Goal: Navigation & Orientation: Understand site structure

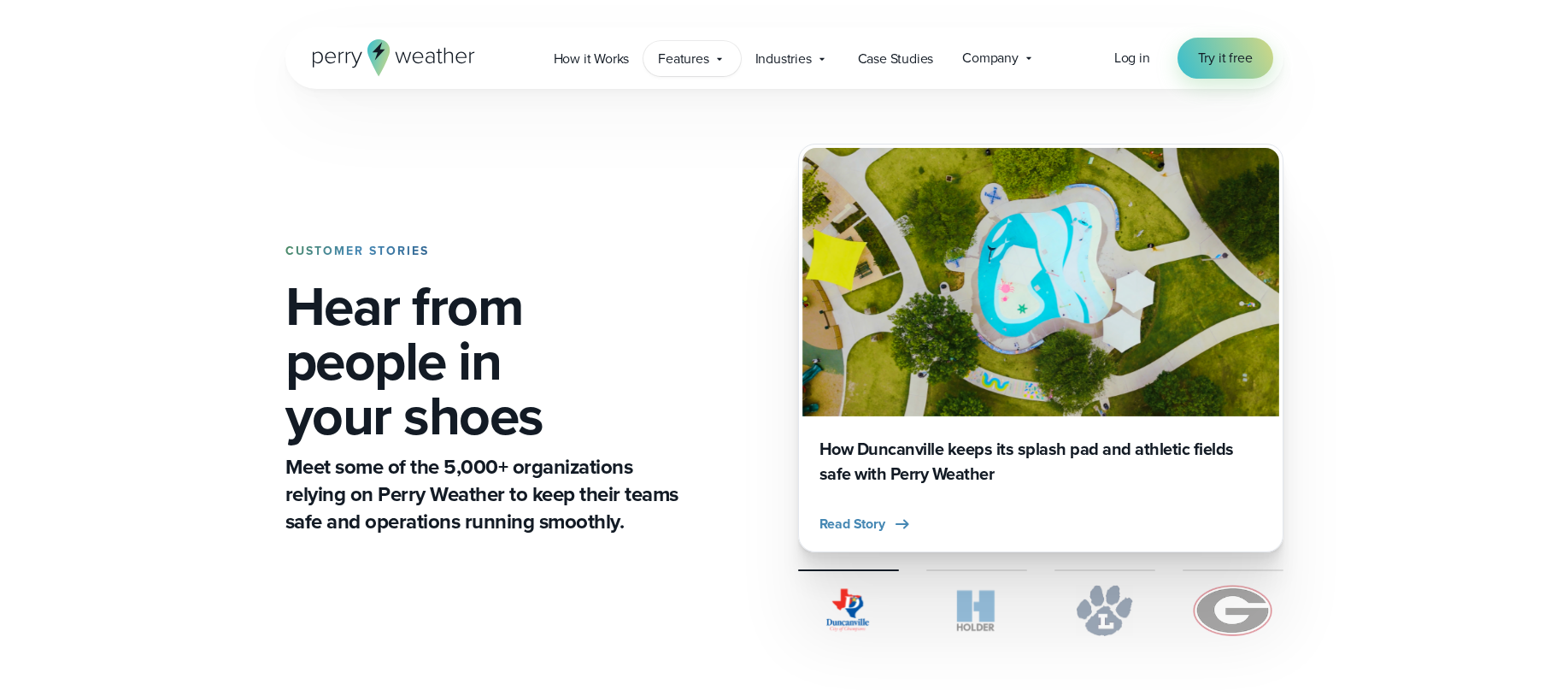
click at [705, 55] on span "Features" at bounding box center [683, 59] width 51 height 20
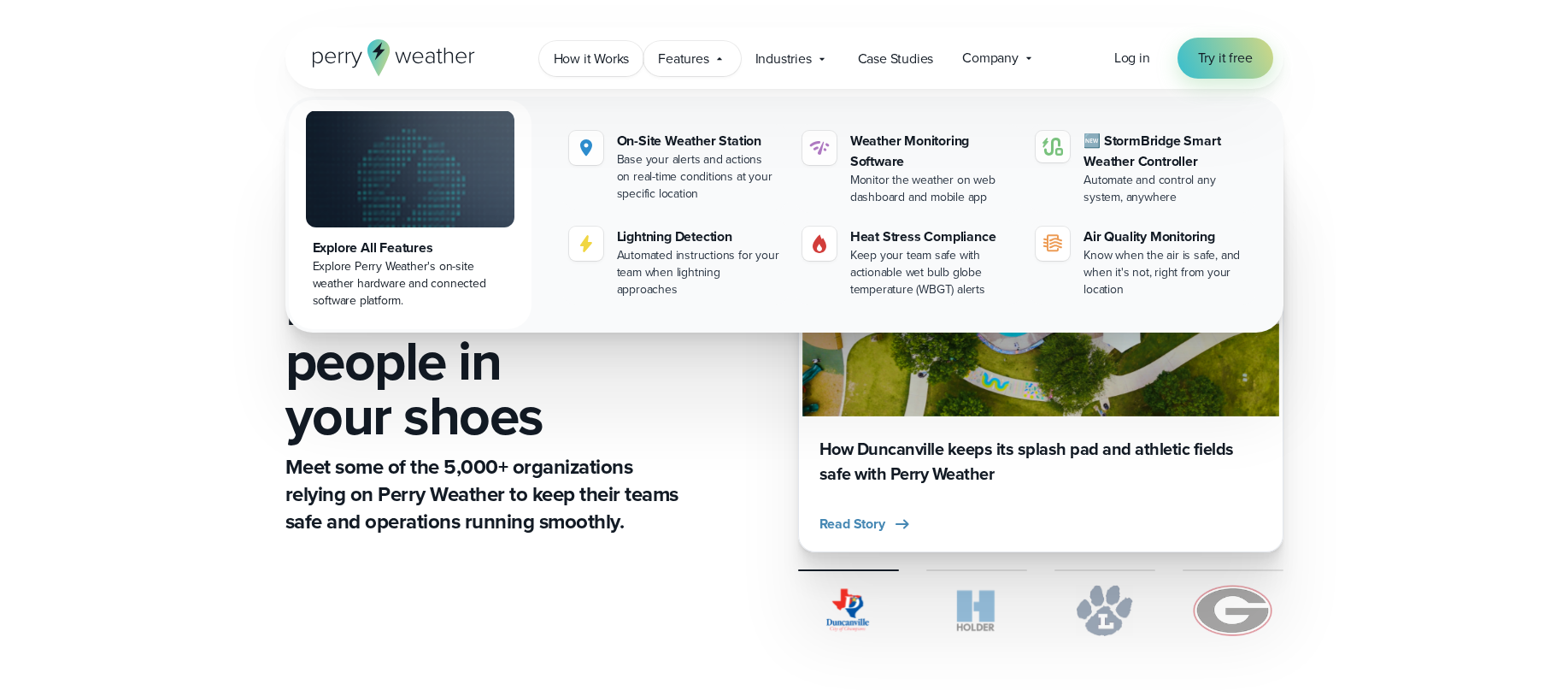
click at [611, 47] on link "How it Works" at bounding box center [592, 58] width 105 height 35
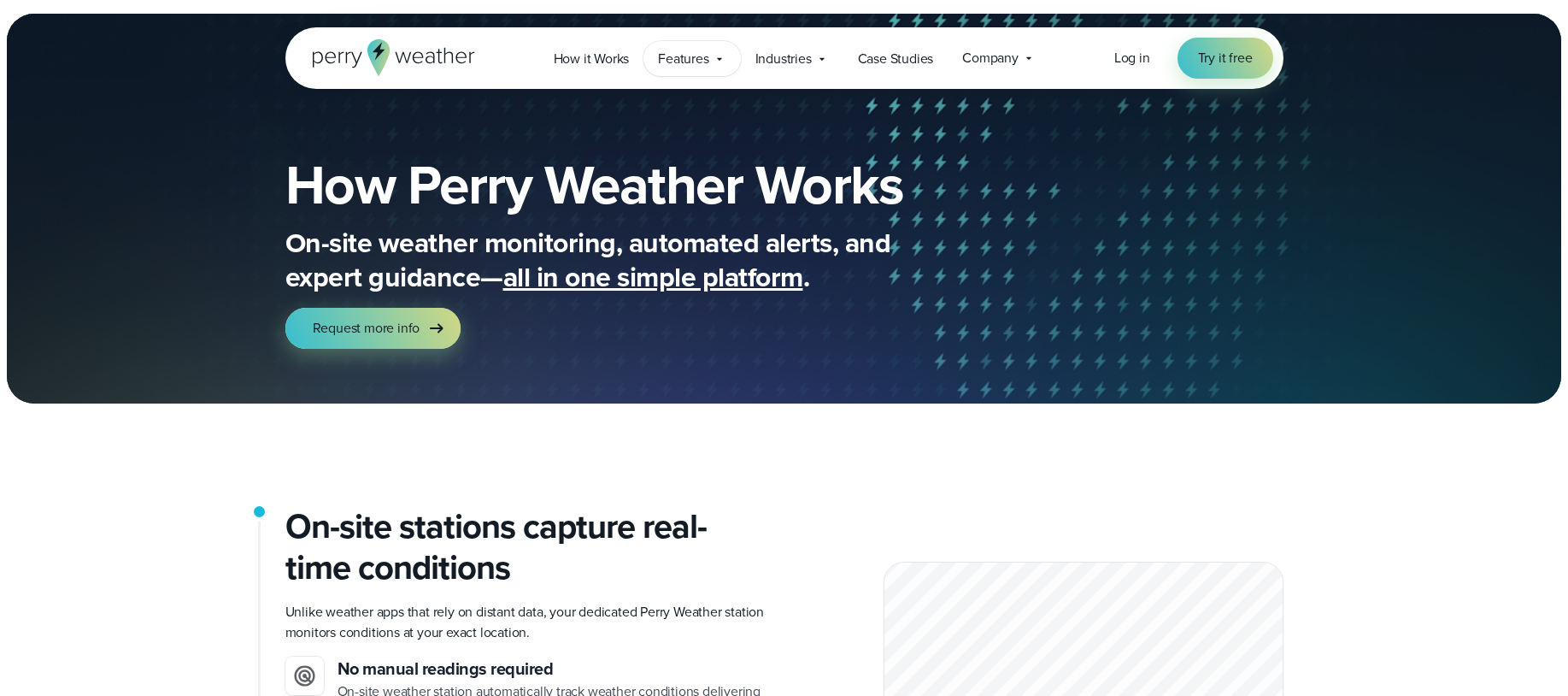
click at [667, 62] on span "Features" at bounding box center [683, 59] width 51 height 20
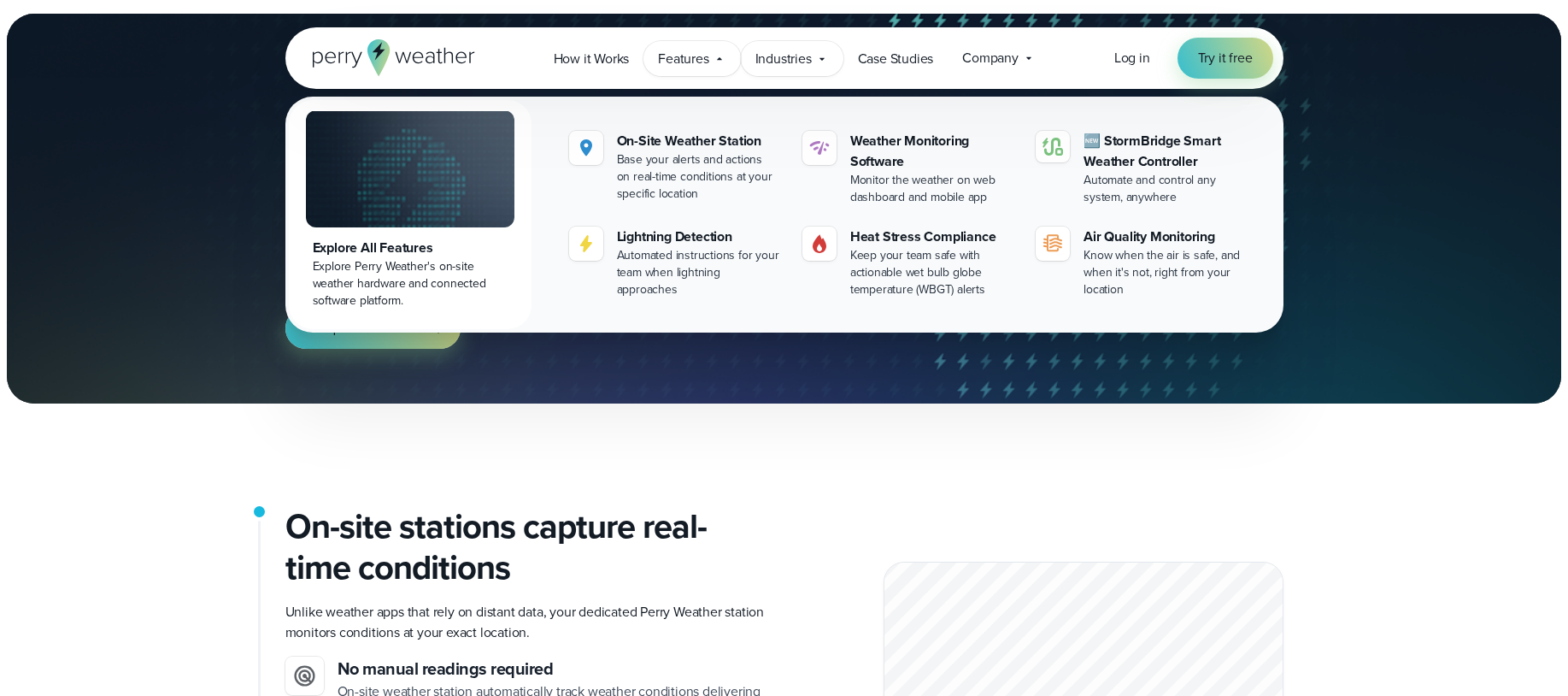
click at [808, 70] on div "Industries Featured Case Study How PGA of America is Prioritizing Golfer Safety…" at bounding box center [792, 58] width 103 height 35
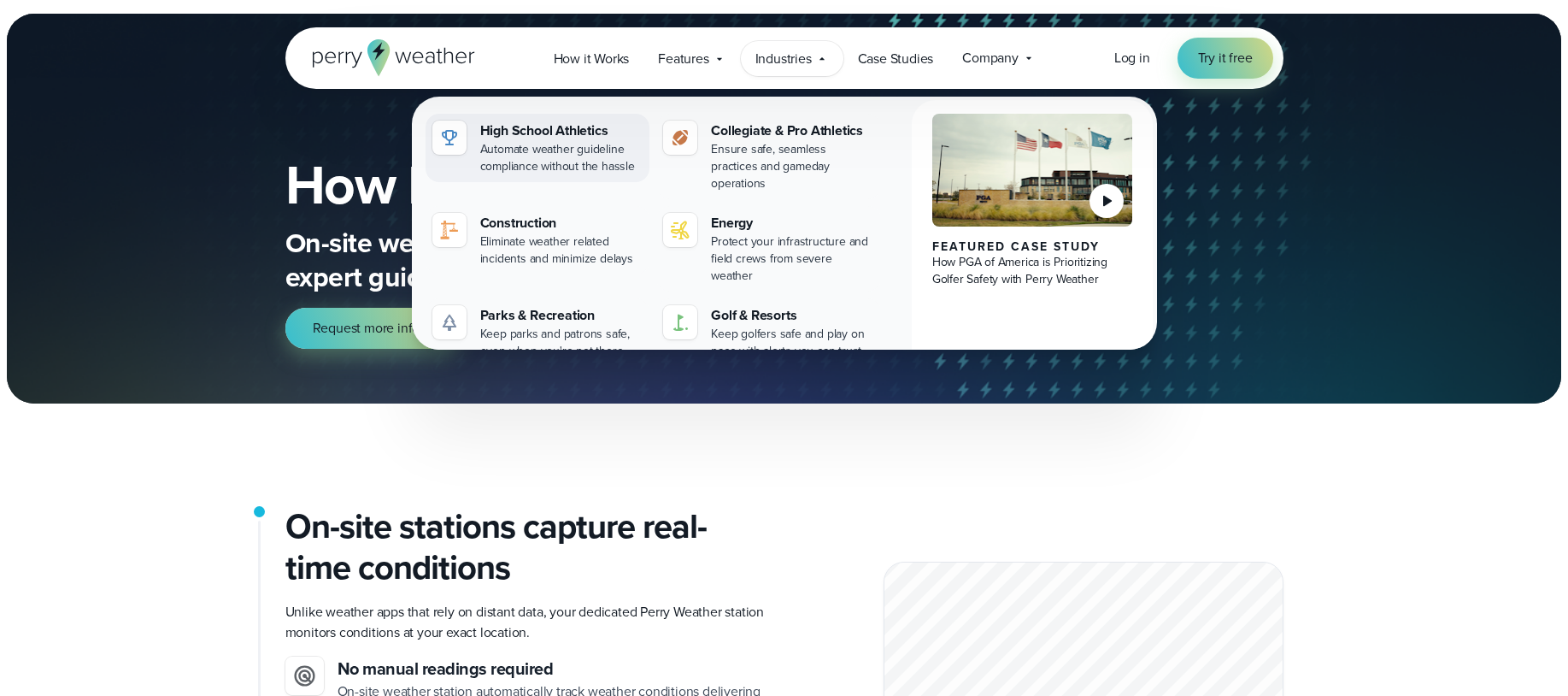
click at [587, 152] on div "Automate weather guideline compliance without the hassle" at bounding box center [562, 157] width 163 height 34
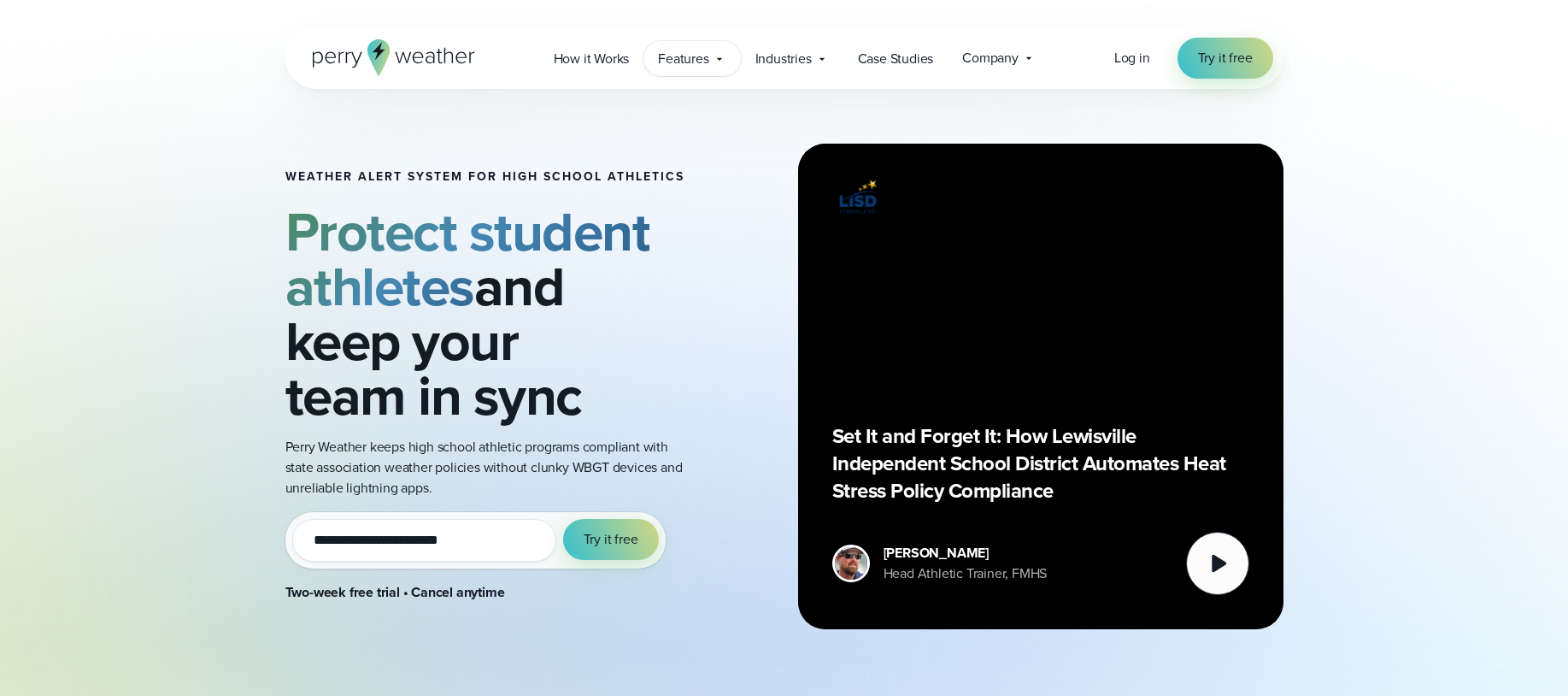
click at [679, 57] on span "Features" at bounding box center [683, 59] width 51 height 20
